Goal: Browse casually: Explore the website without a specific task or goal

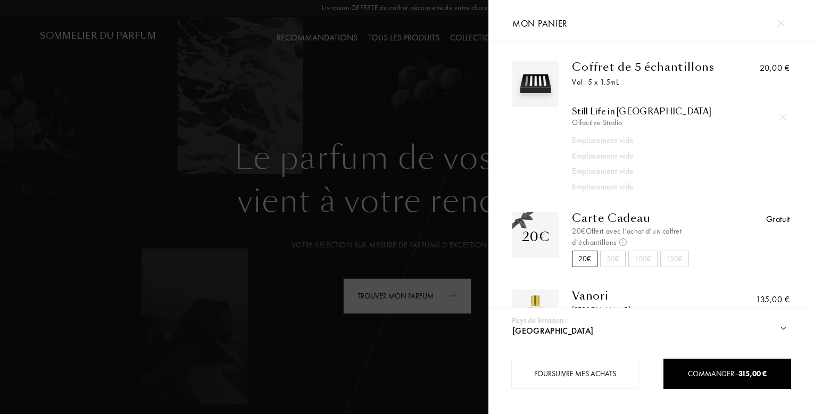
select select "FR"
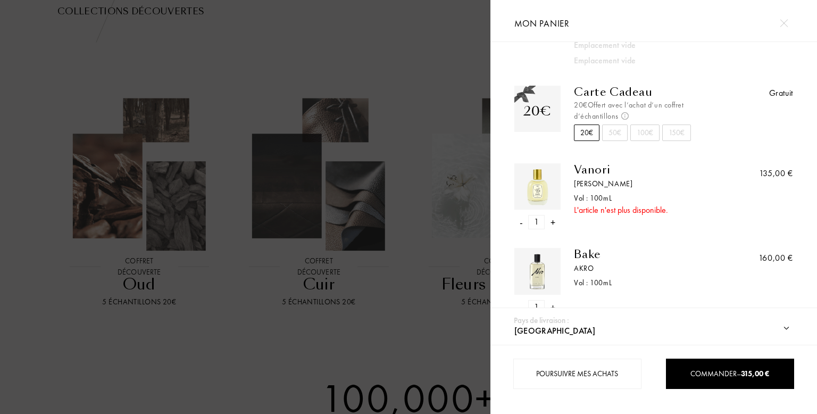
click at [520, 215] on div "-" at bounding box center [521, 222] width 3 height 14
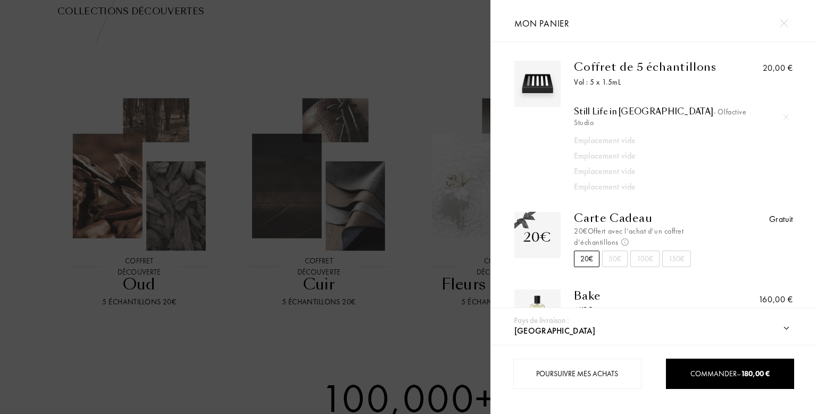
scroll to position [42, 0]
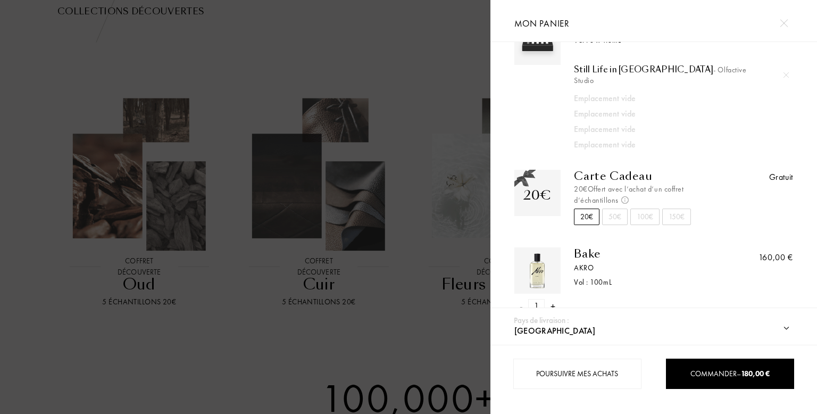
click at [529, 261] on img at bounding box center [537, 270] width 41 height 41
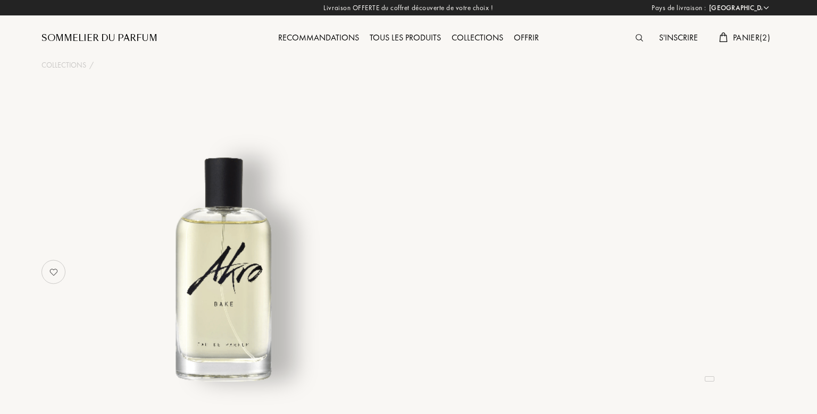
select select "FR"
